Goal: Transaction & Acquisition: Purchase product/service

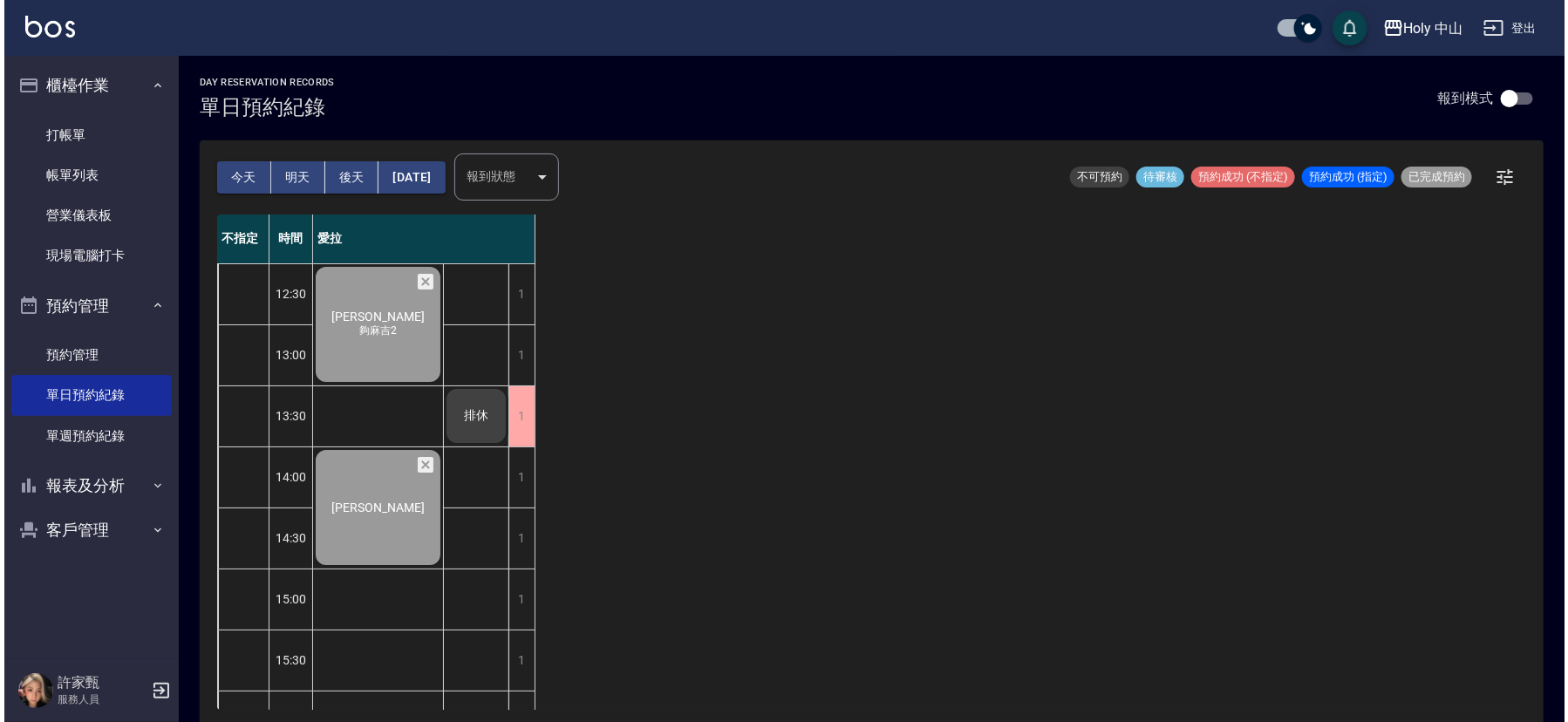
scroll to position [549, 0]
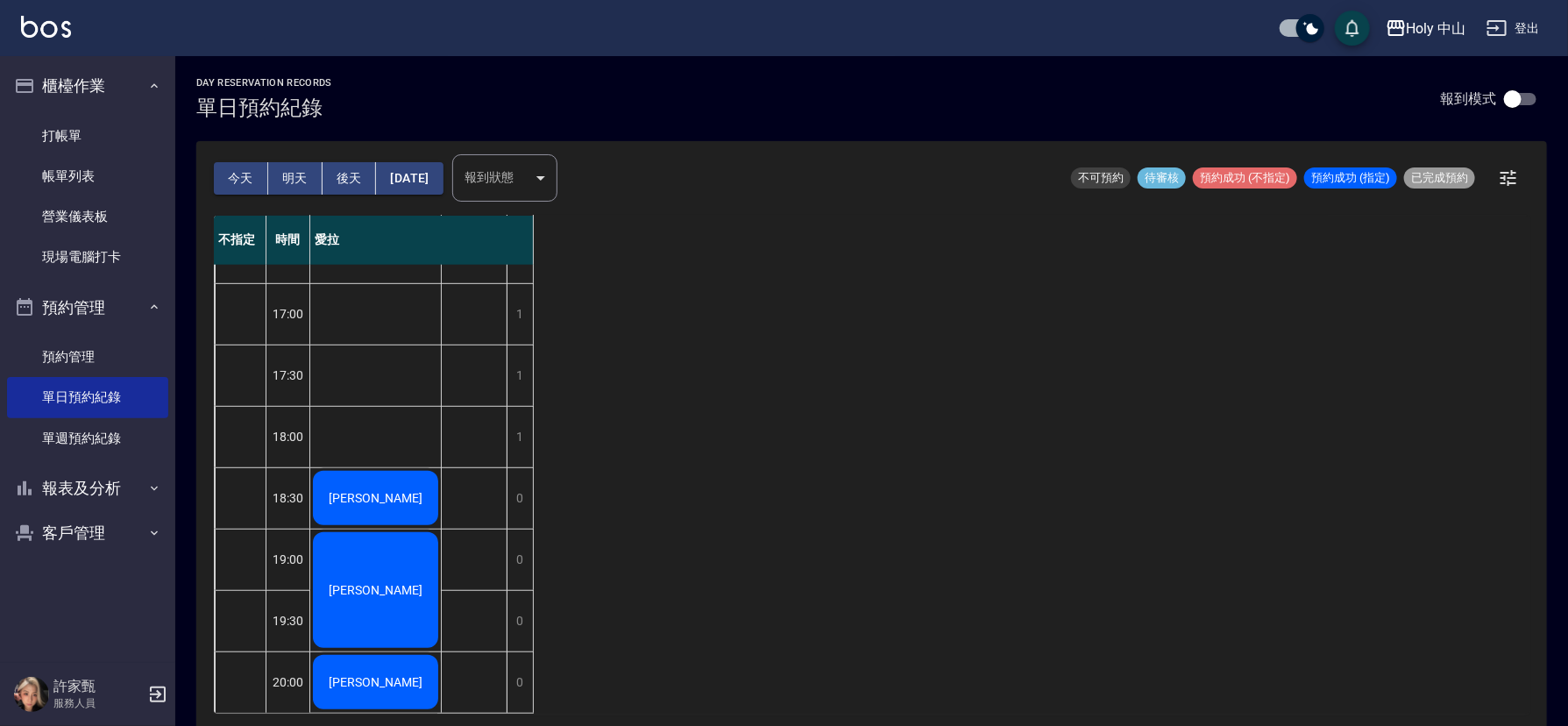
click at [399, 480] on div "[PERSON_NAME]" at bounding box center [375, 497] width 131 height 59
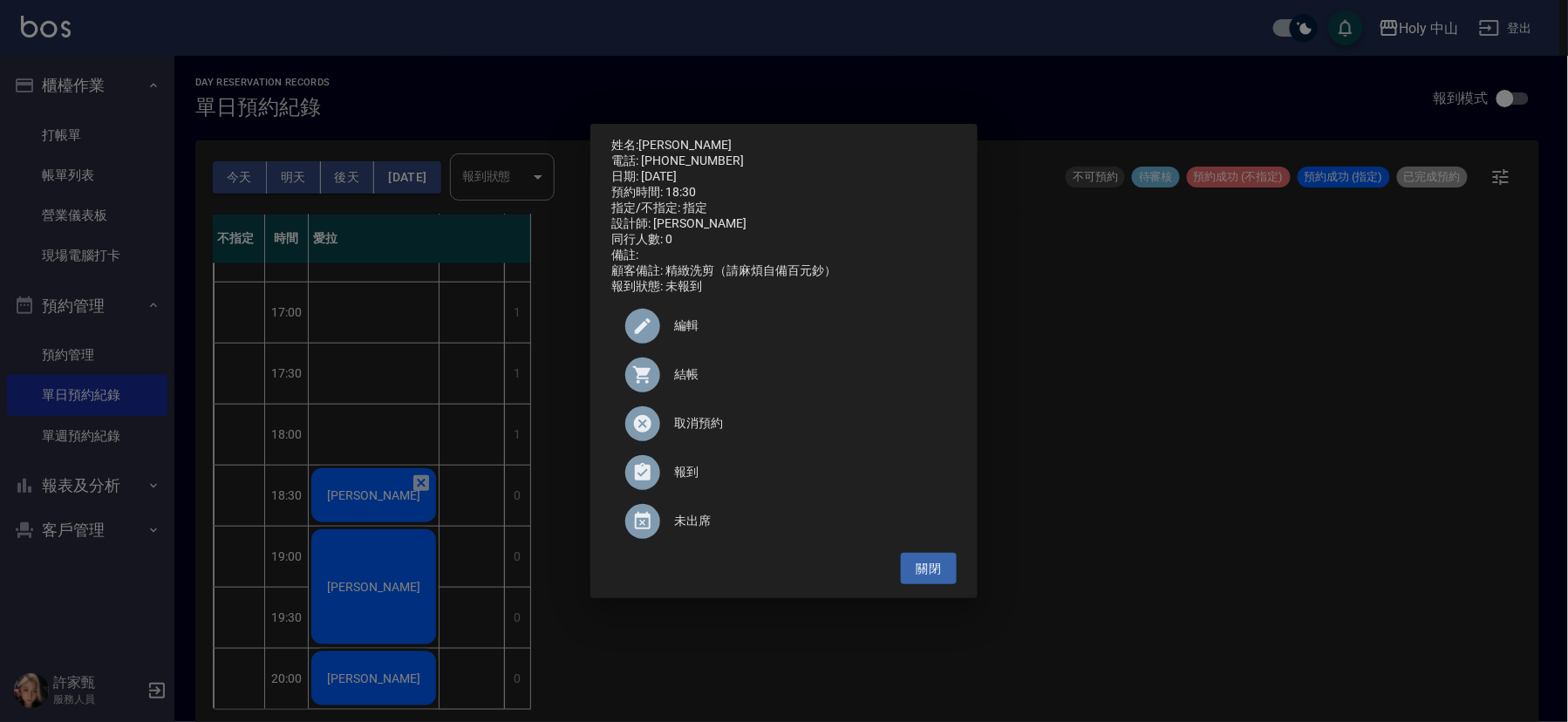
click at [678, 383] on span "結帳" at bounding box center [807, 375] width 268 height 19
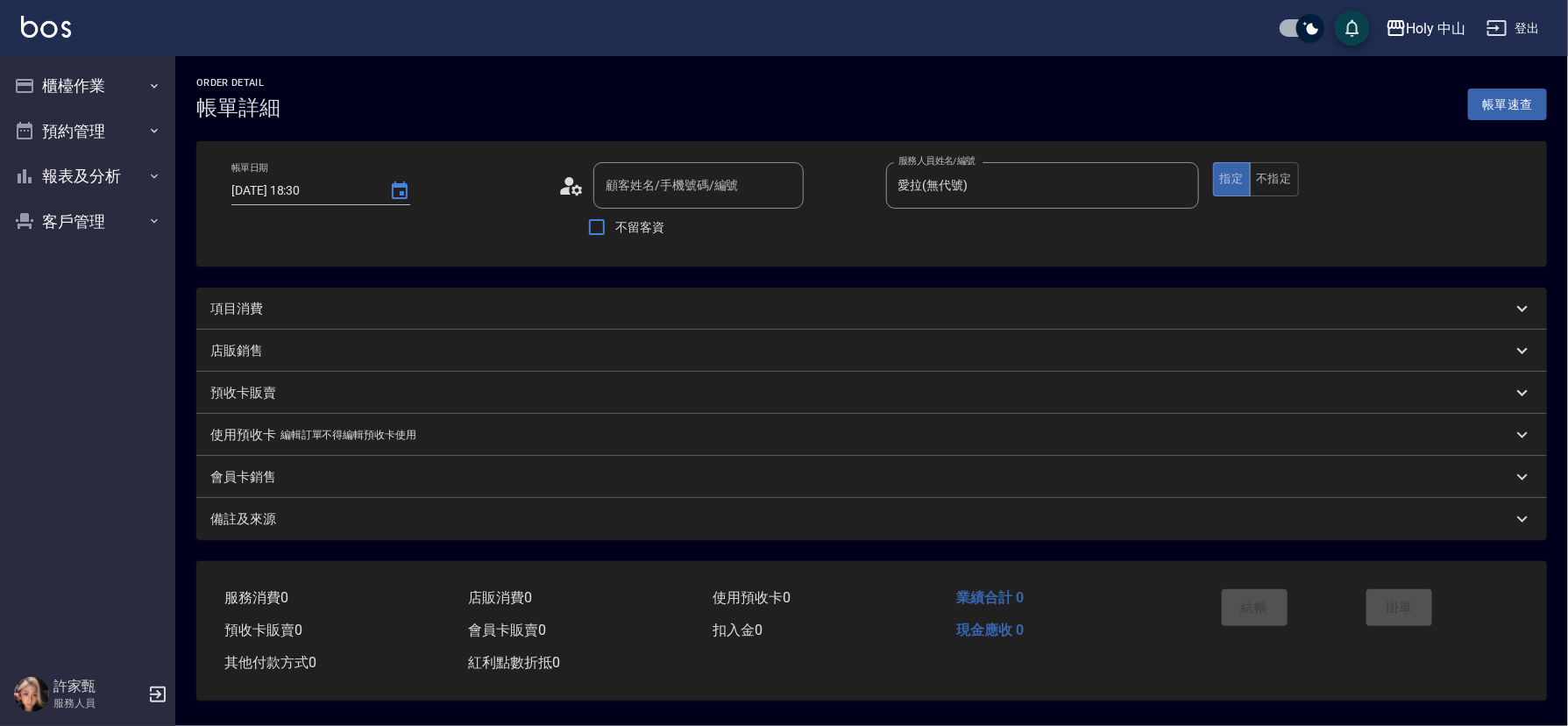
type input "[PERSON_NAME]/0955735848/"
click at [301, 308] on div "項目消費" at bounding box center [861, 309] width 1301 height 19
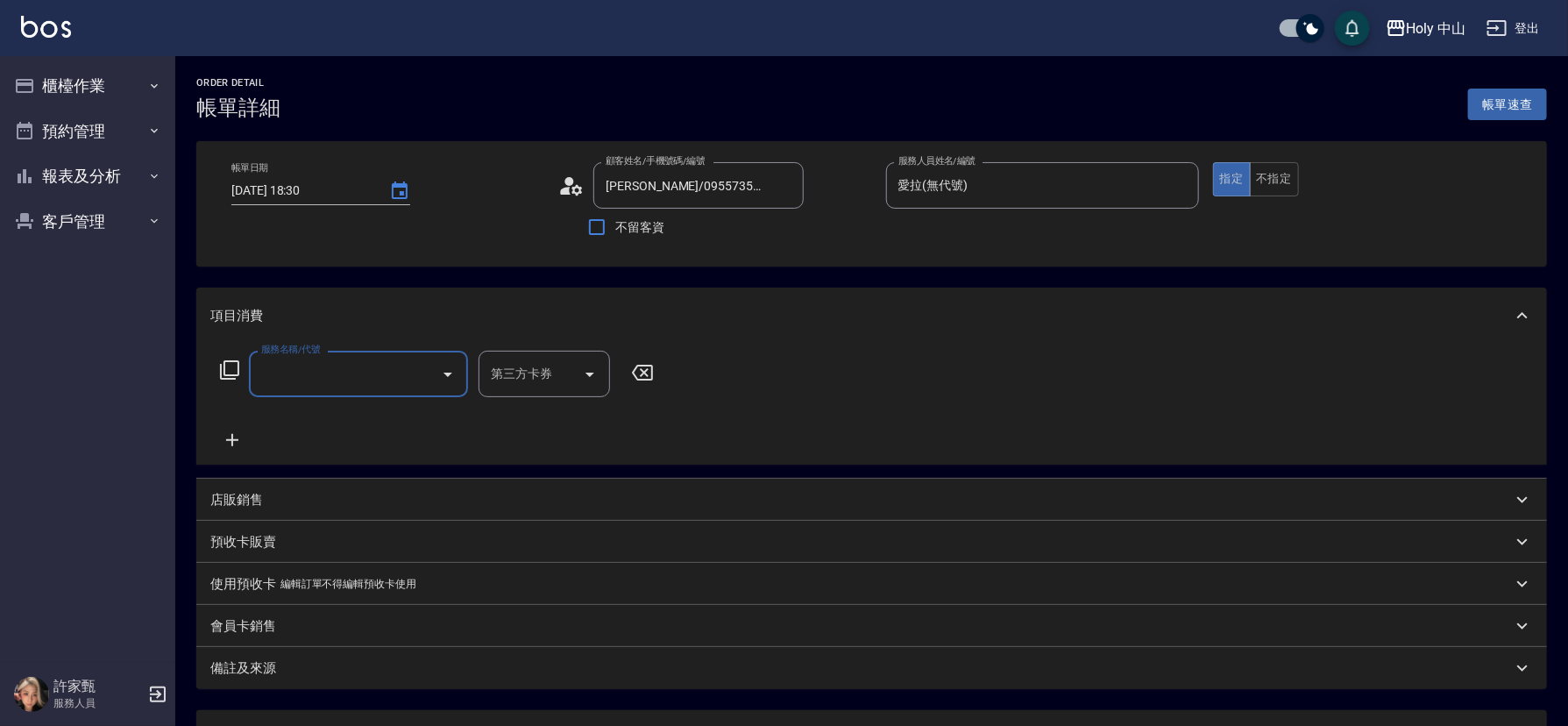
click at [326, 375] on input "服務名稱/代號" at bounding box center [345, 374] width 177 height 31
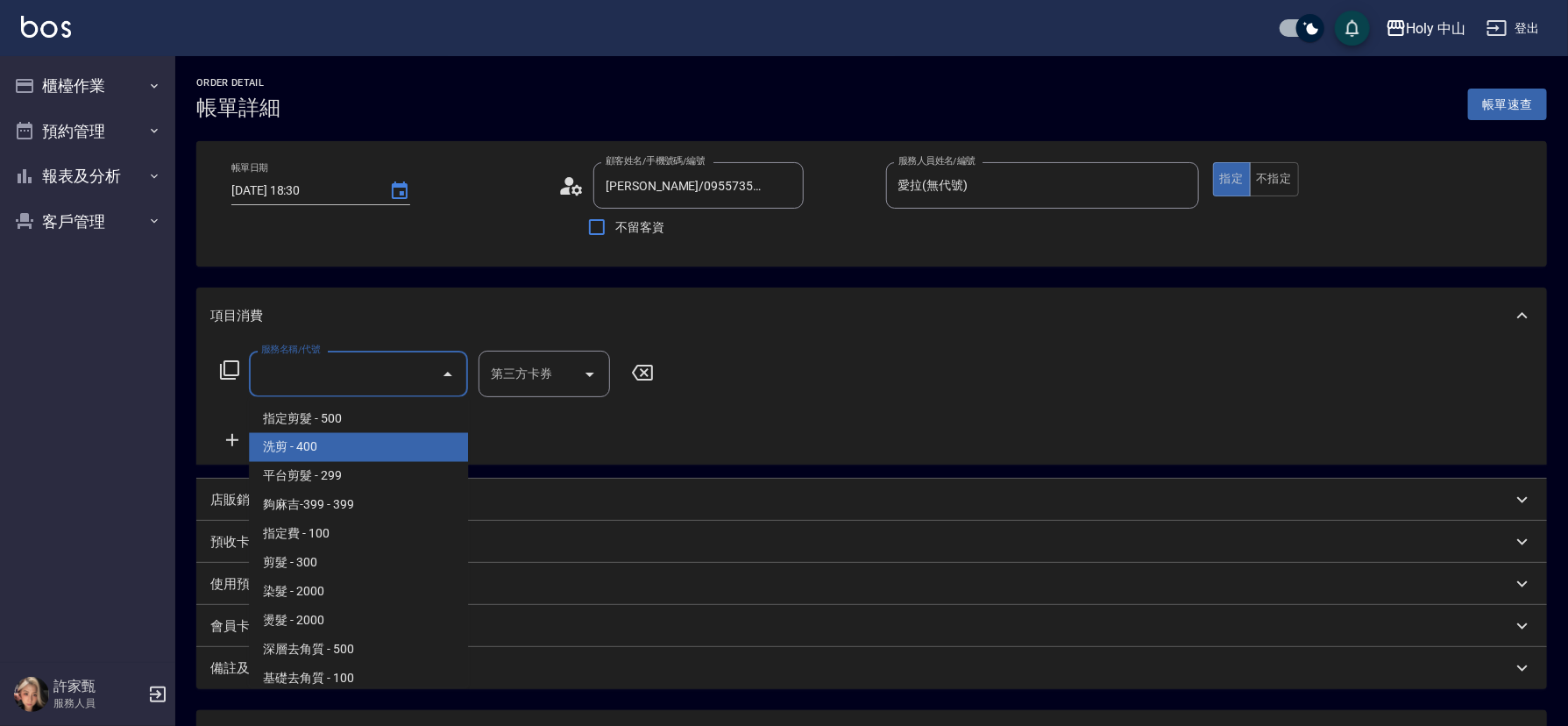
click at [315, 438] on span "洗剪 - 400" at bounding box center [358, 447] width 219 height 29
type input "洗剪(3)"
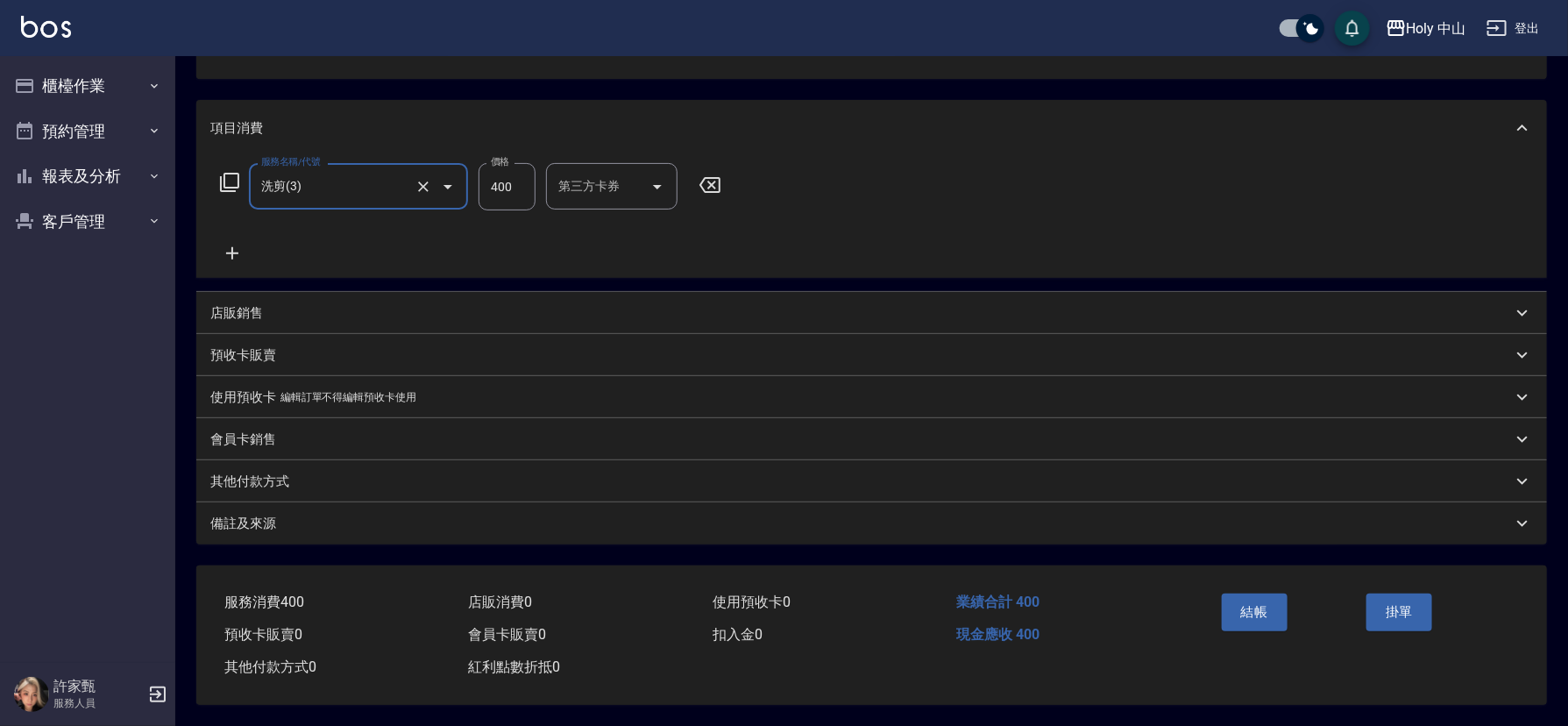
scroll to position [193, 0]
click at [570, 535] on div "備註及來源" at bounding box center [871, 523] width 1350 height 42
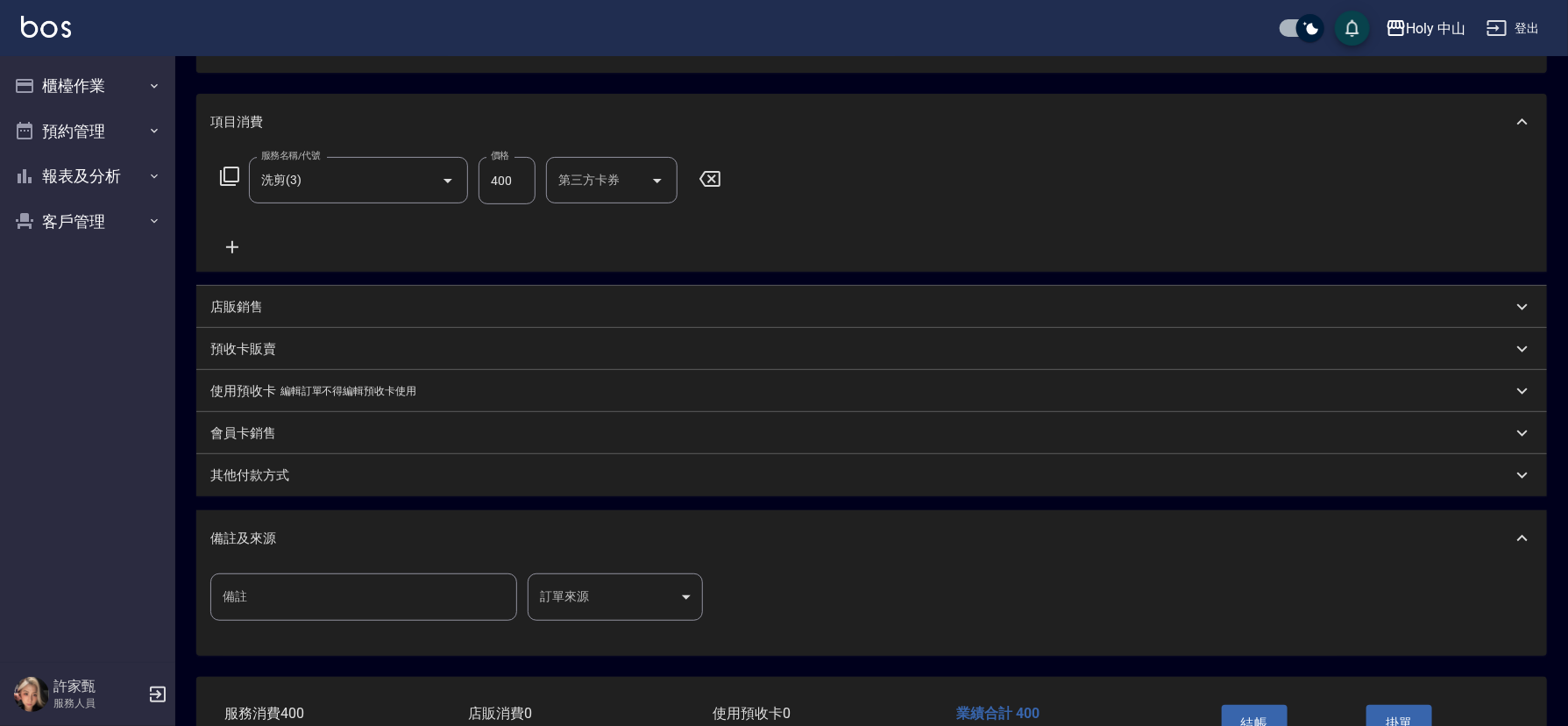
click at [545, 594] on body "Holy 中山 登出 櫃檯作業 打帳單 帳單列表 營業儀表板 現場電腦打卡 預約管理 預約管理 單日預約紀錄 單週預約紀錄 報表及分析 報表目錄 店家日報表 …" at bounding box center [784, 322] width 1568 height 1031
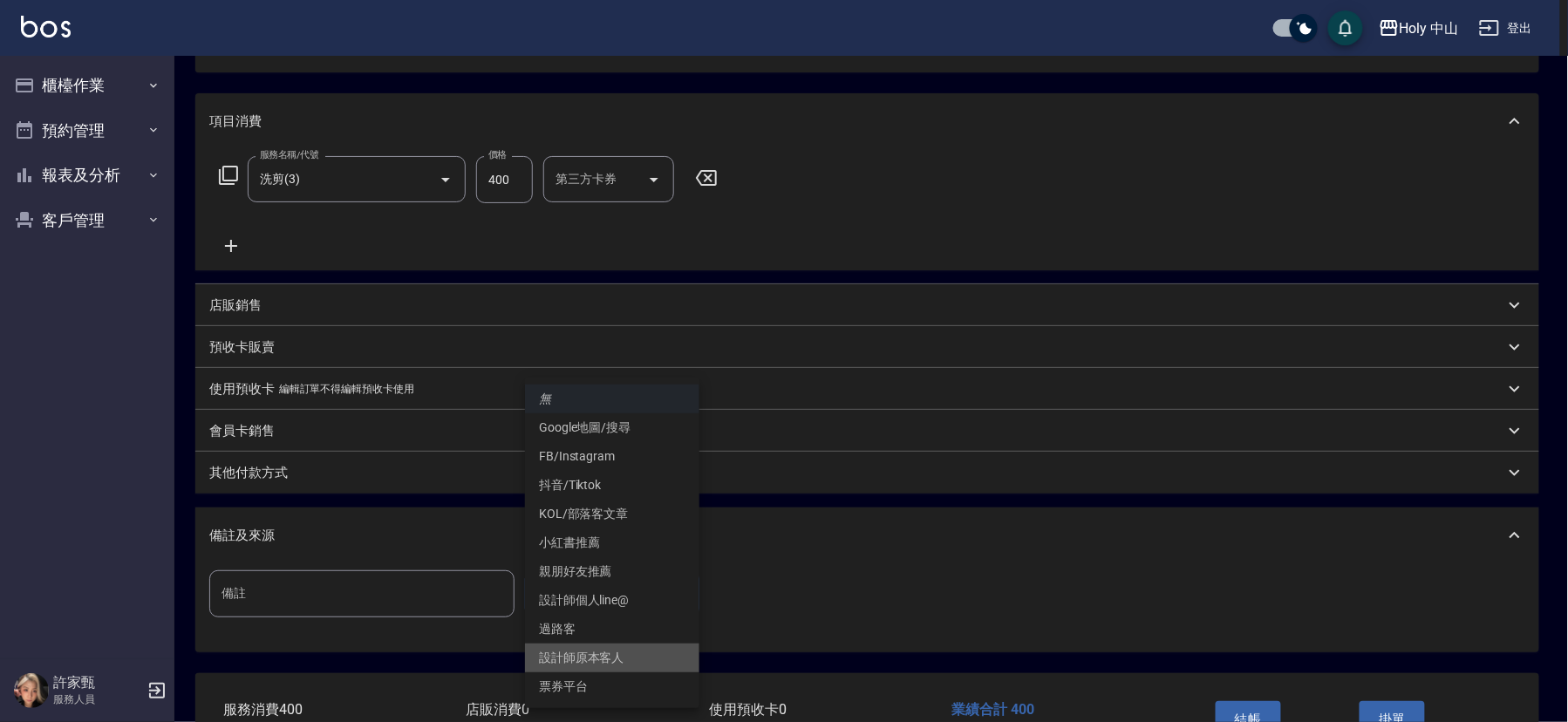
click at [616, 657] on li "設計師原本客人" at bounding box center [612, 658] width 175 height 29
type input "設計師原本客人"
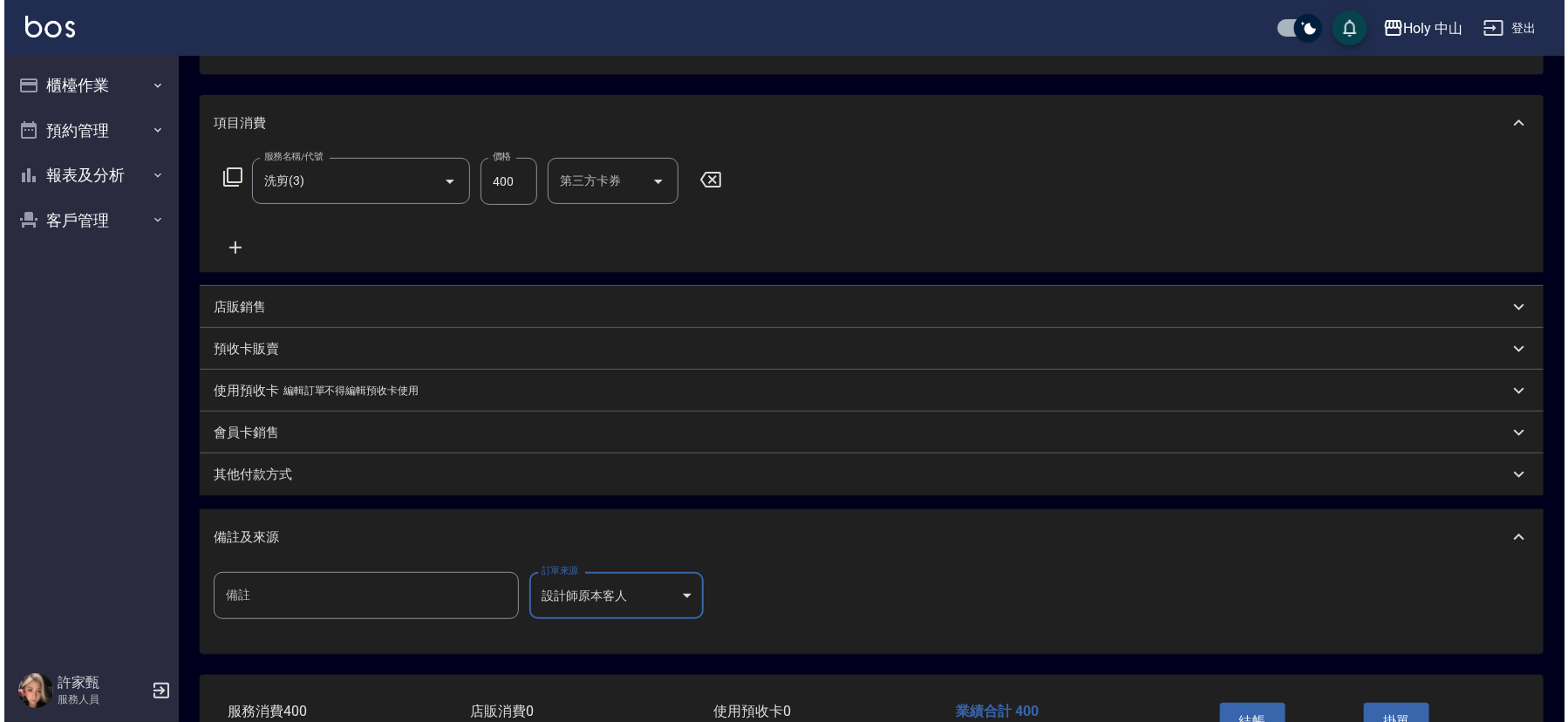
scroll to position [309, 0]
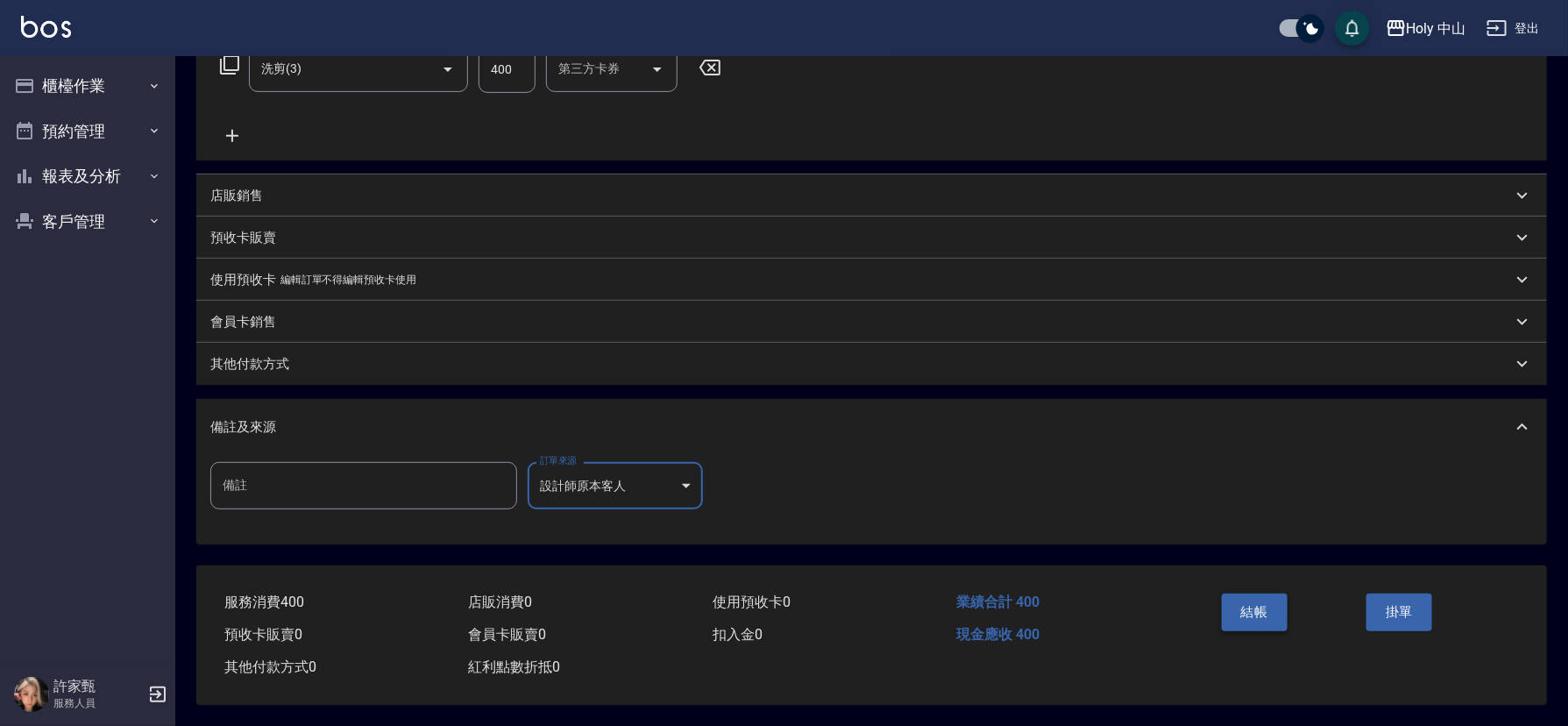
click at [1236, 601] on button "結帳" at bounding box center [1254, 611] width 66 height 37
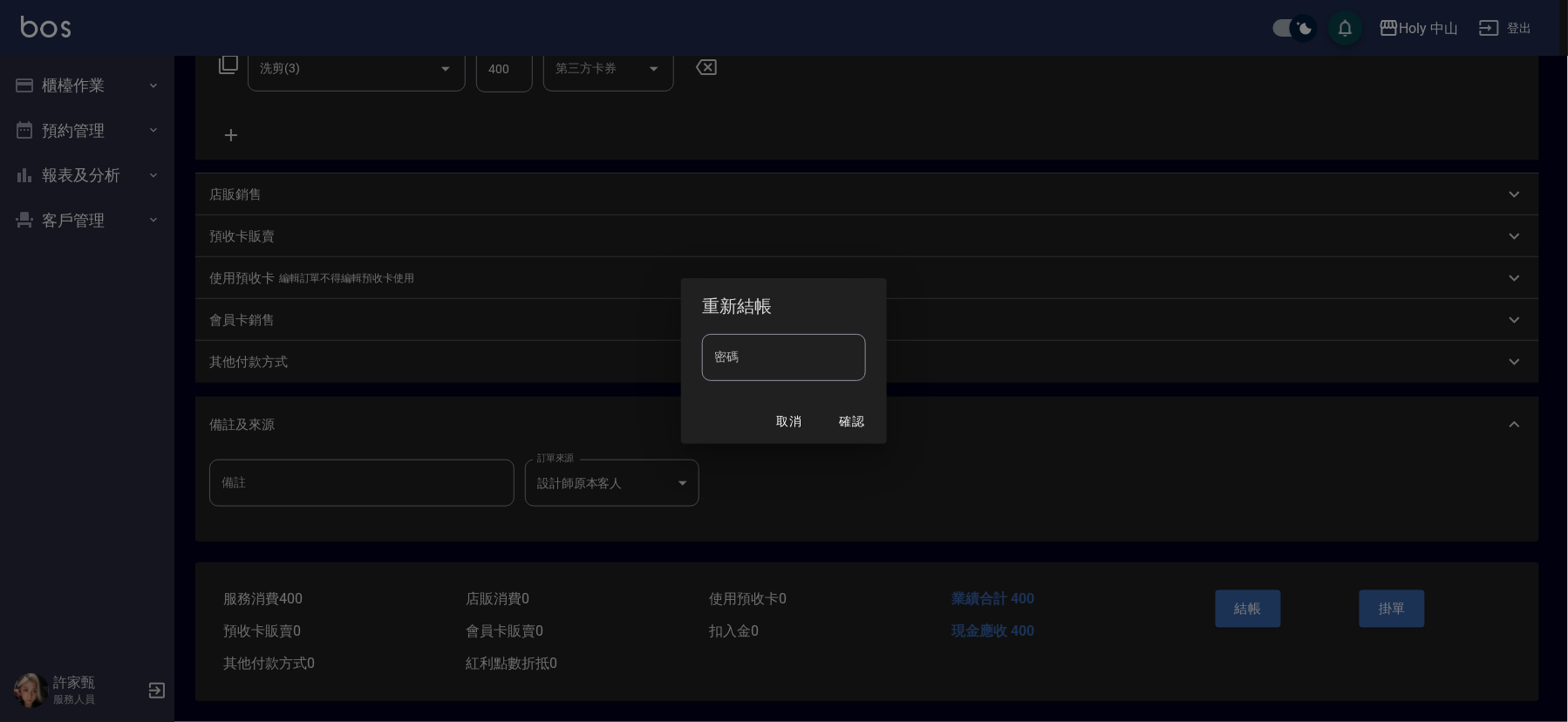
click at [819, 412] on div "取消 確認" at bounding box center [784, 420] width 206 height 46
click at [837, 428] on button "確認" at bounding box center [852, 421] width 56 height 33
